Goal: Task Accomplishment & Management: Use online tool/utility

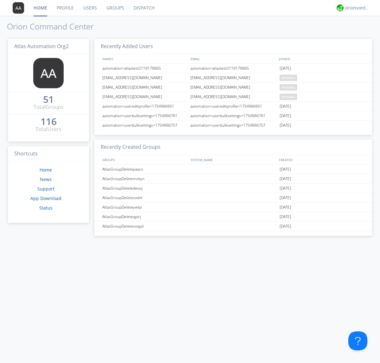
click at [143, 8] on link "Dispatch" at bounding box center [144, 8] width 30 height 16
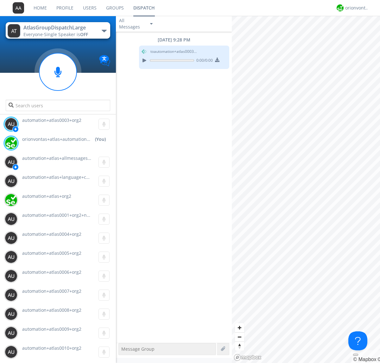
click at [104, 31] on div "button" at bounding box center [104, 31] width 5 height 3
click at [0, 0] on span "AtlasGroupDispatch" at bounding box center [0, 0] width 0 height 0
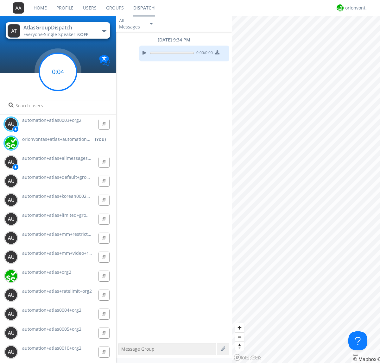
click at [58, 72] on g at bounding box center [57, 71] width 37 height 37
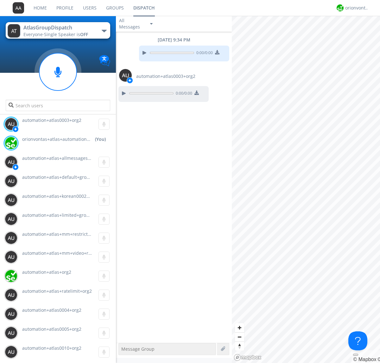
click at [104, 31] on div "button" at bounding box center [104, 31] width 5 height 3
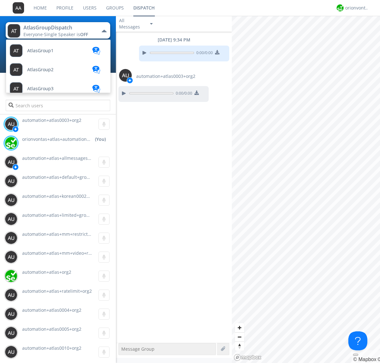
click at [49, 53] on span "AtlasGroupDispatch2" at bounding box center [40, 50] width 26 height 5
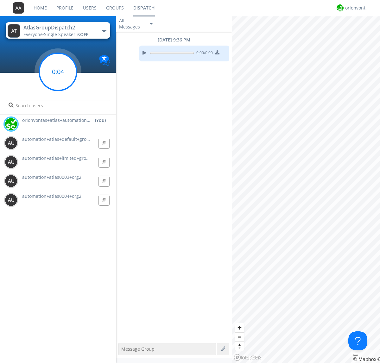
click at [58, 72] on g at bounding box center [57, 71] width 37 height 37
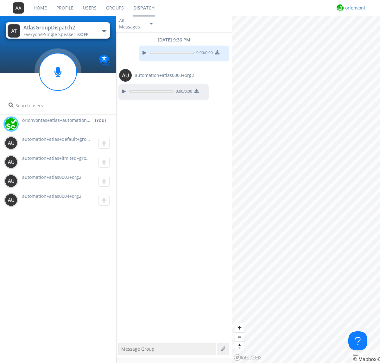
click at [355, 8] on div "orionvontas+atlas+automation+org2" at bounding box center [357, 8] width 24 height 6
click at [360, 33] on div "Log Out" at bounding box center [360, 33] width 33 height 11
